Goal: Transaction & Acquisition: Purchase product/service

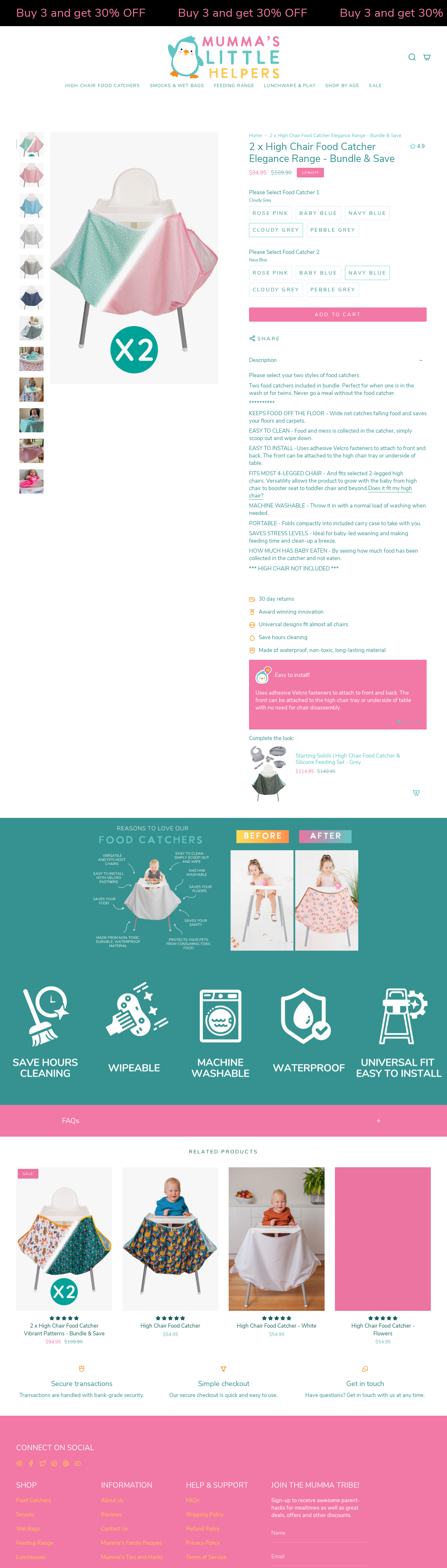
select select "pictures-first"
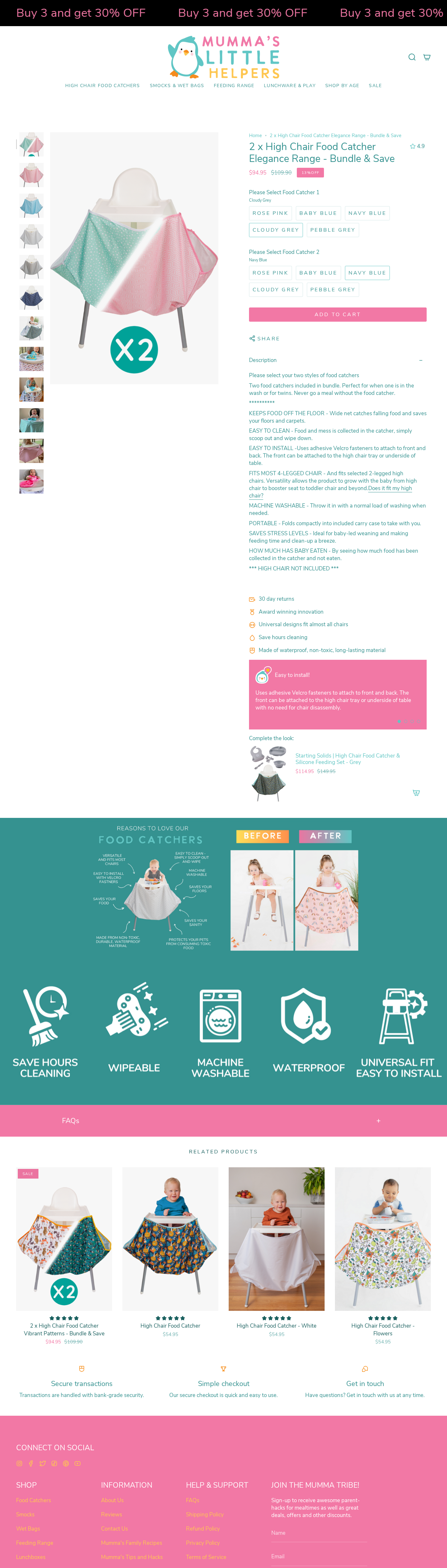
select select "pictures-first"
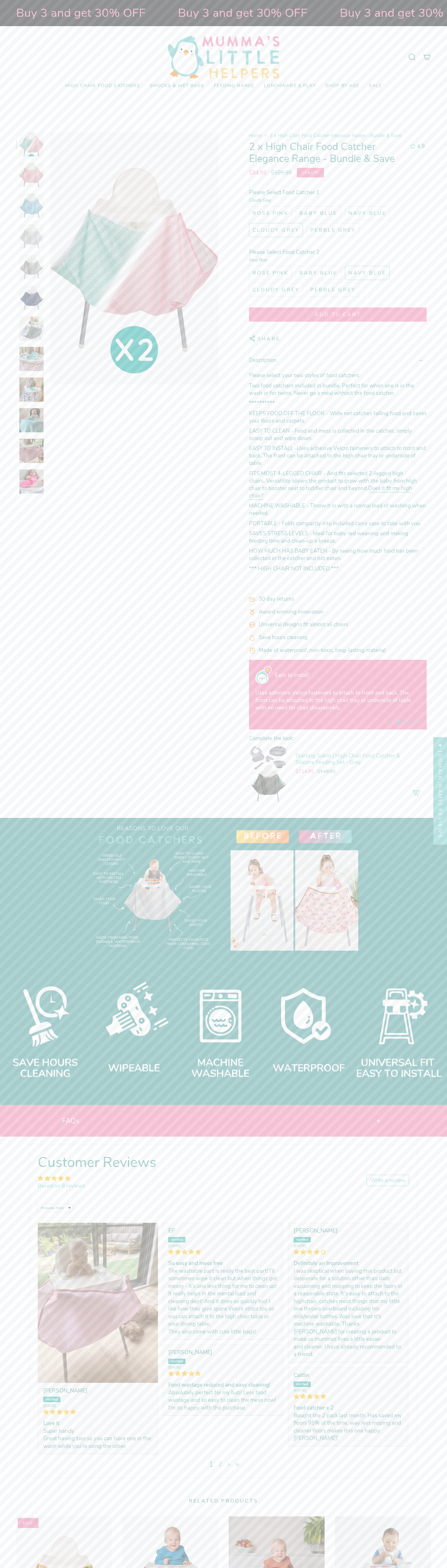
click at [337, 215] on label "Baby Blue" at bounding box center [319, 213] width 45 height 14
click at [294, 205] on input "Baby Blue" at bounding box center [294, 205] width 0 height 0
click at [287, 413] on strong "KEEPS FOOD OFF THE FLOOR" at bounding box center [287, 413] width 77 height 7
click at [271, 449] on strong "EASY TO INSTALL" at bounding box center [271, 449] width 44 height 7
click at [337, 315] on icon "submit" at bounding box center [338, 315] width 6 height 6
